Goal: Transaction & Acquisition: Purchase product/service

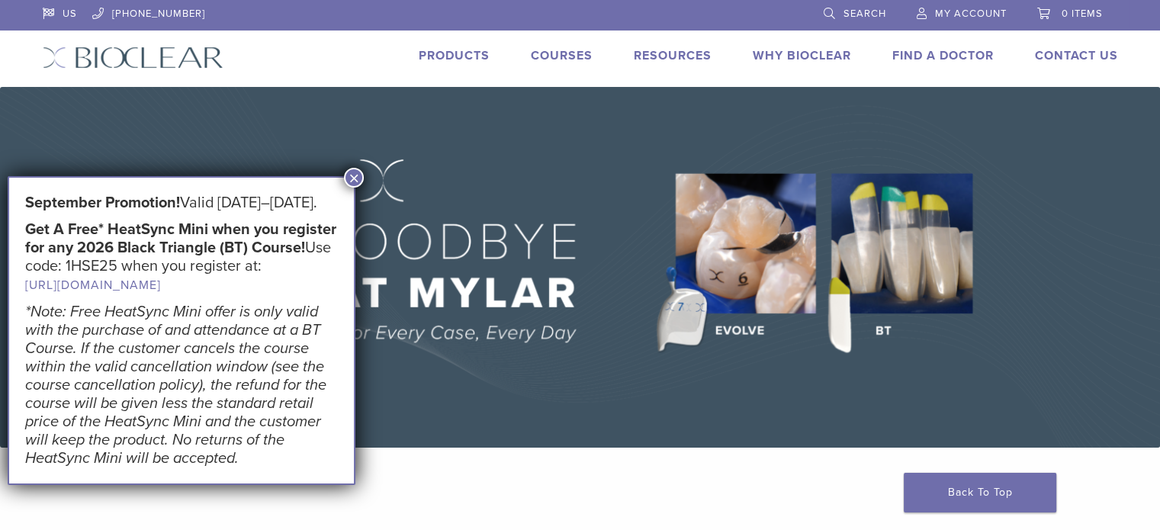
click at [359, 175] on button "×" at bounding box center [354, 178] width 20 height 20
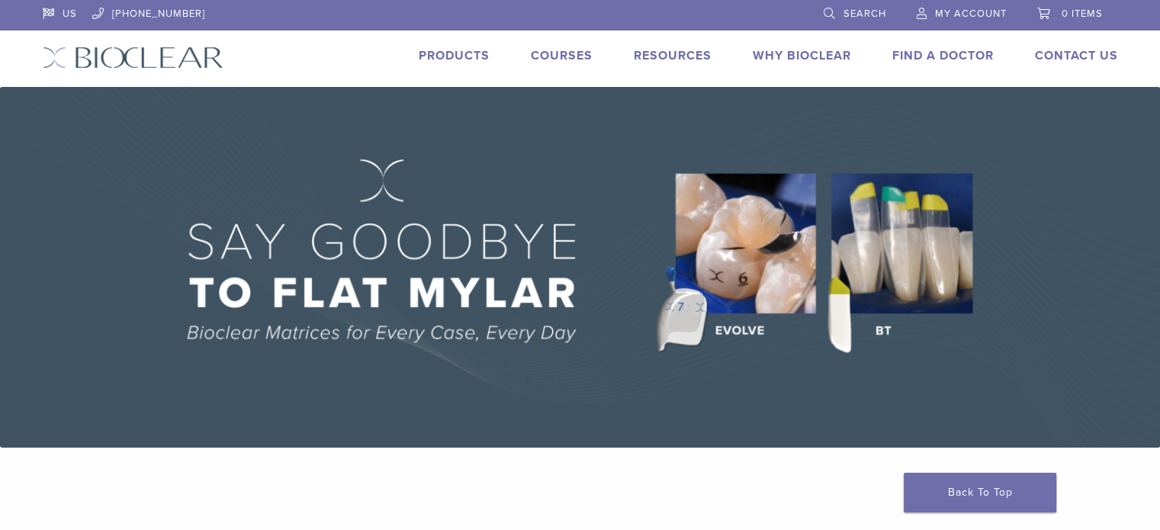
click at [458, 54] on link "Products" at bounding box center [454, 55] width 71 height 15
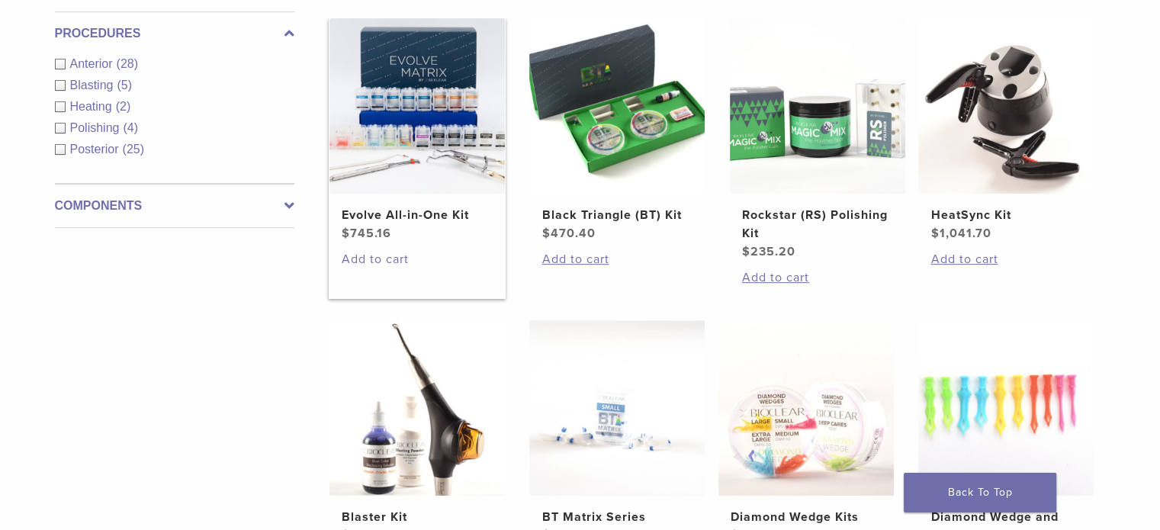
scroll to position [224, 0]
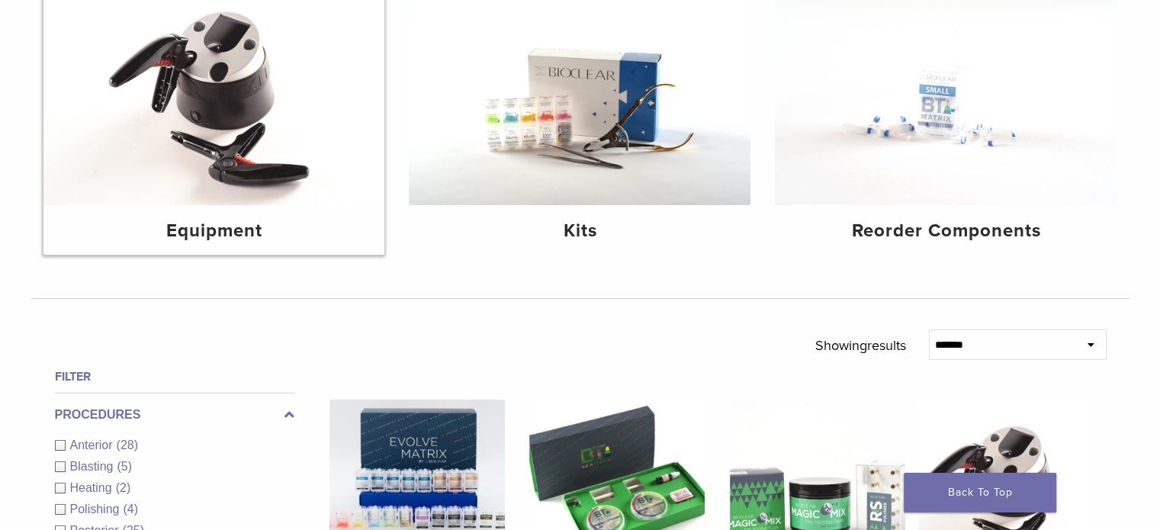
click at [191, 167] on img at bounding box center [214, 91] width 342 height 228
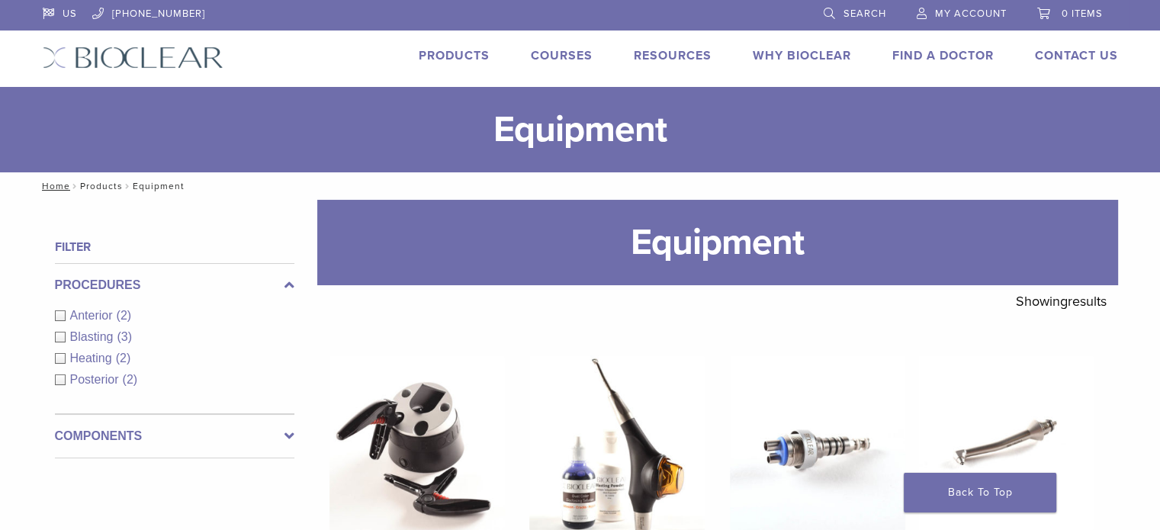
drag, startPoint x: 92, startPoint y: 186, endPoint x: 216, endPoint y: 223, distance: 129.6
click at [92, 186] on link "Products" at bounding box center [101, 186] width 43 height 11
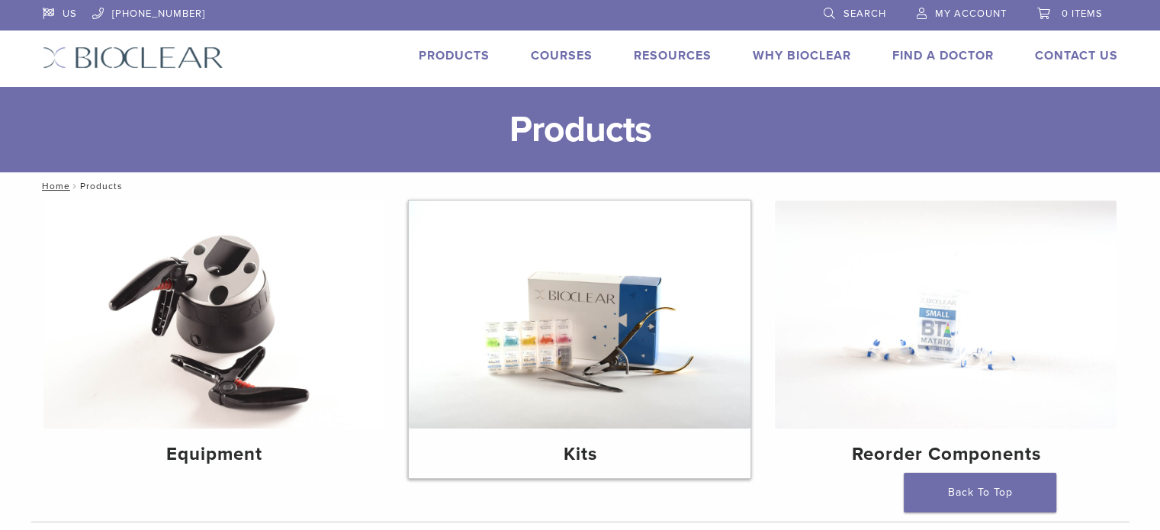
click at [603, 307] on img at bounding box center [580, 315] width 342 height 228
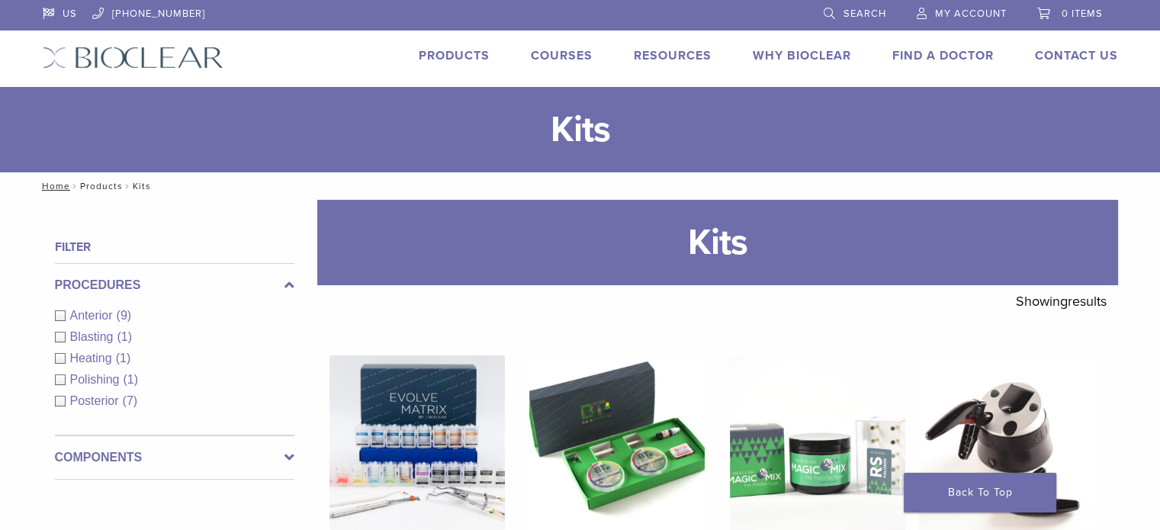
click at [88, 186] on link "Products" at bounding box center [101, 186] width 43 height 11
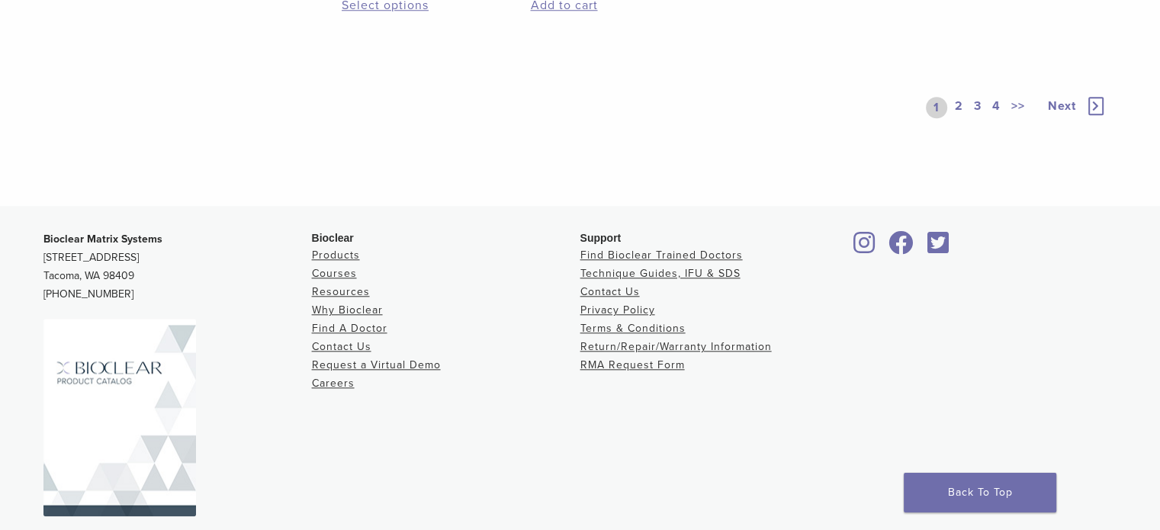
scroll to position [1444, 0]
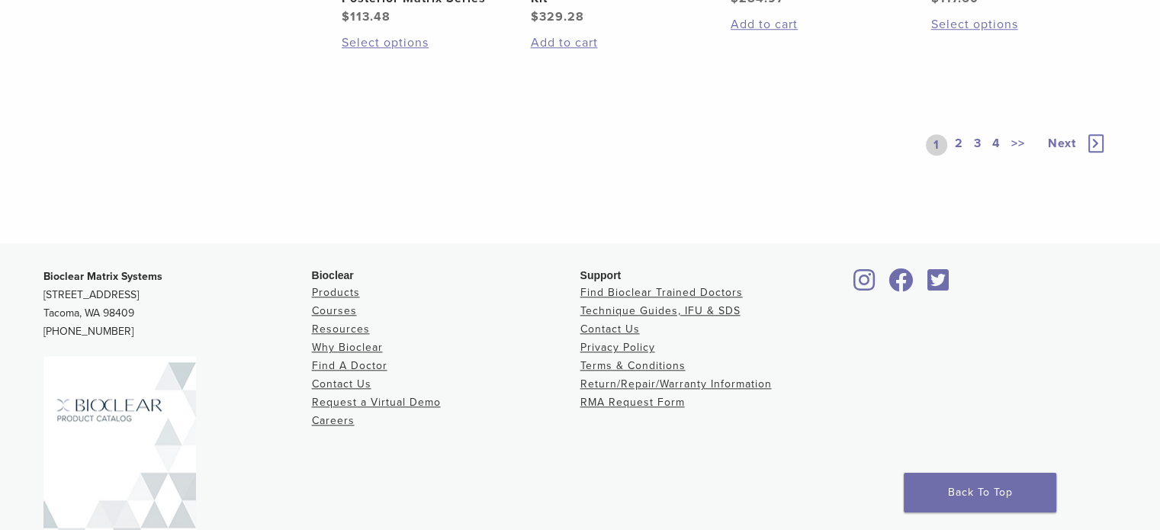
click at [1085, 140] on link "Next" at bounding box center [1070, 144] width 74 height 21
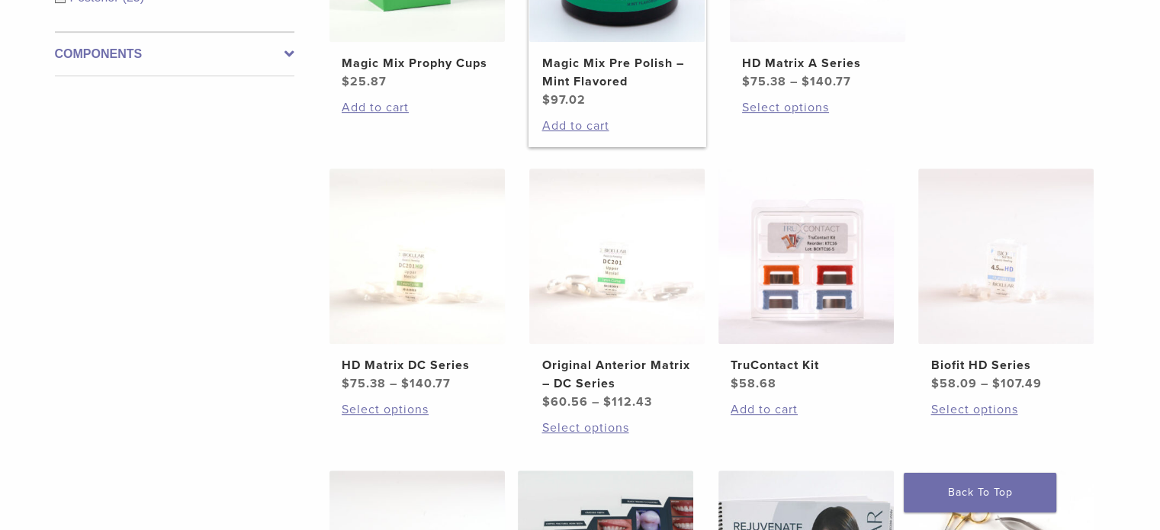
scroll to position [758, 0]
